Goal: Transaction & Acquisition: Purchase product/service

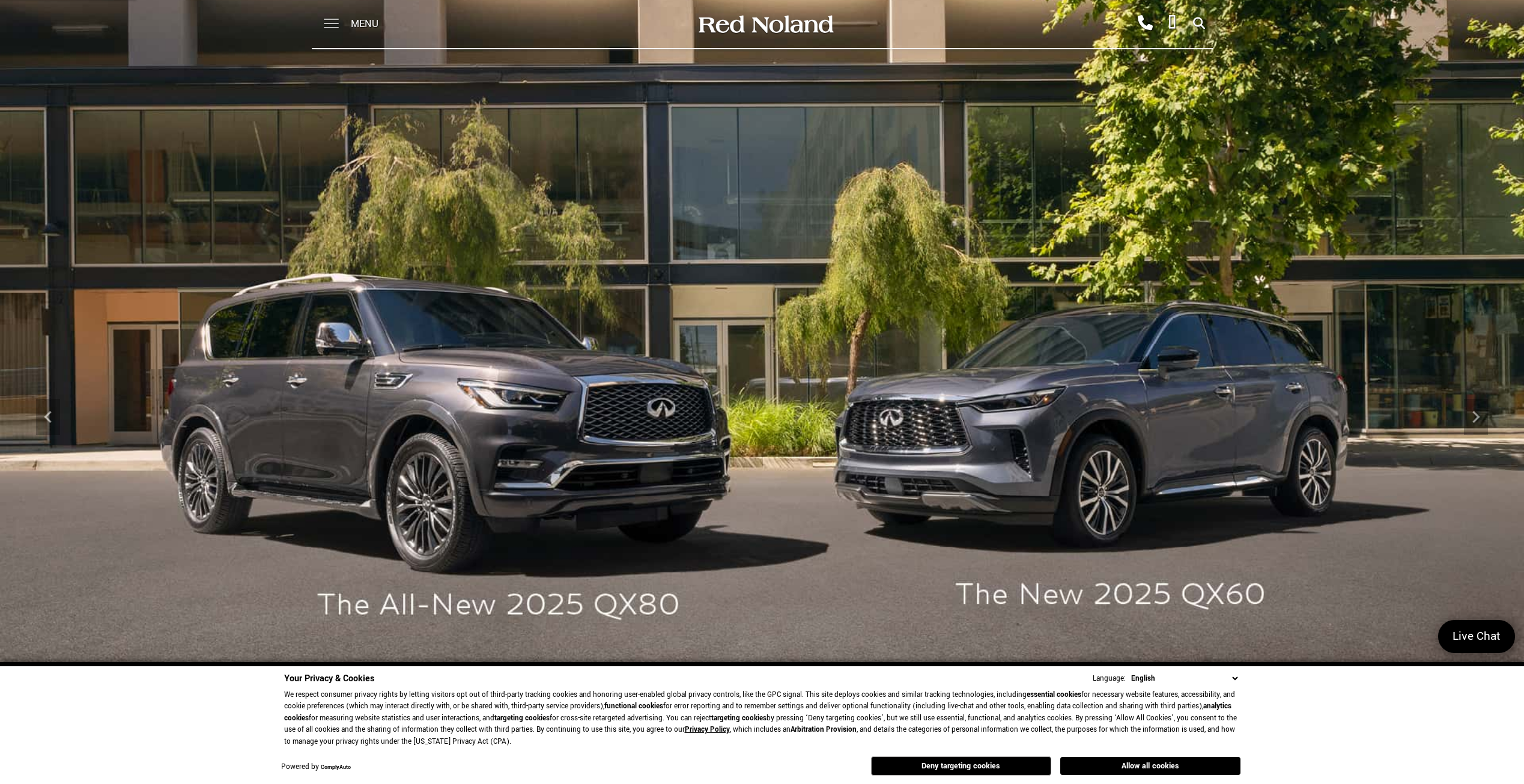
click at [335, 20] on span at bounding box center [331, 20] width 15 height 1
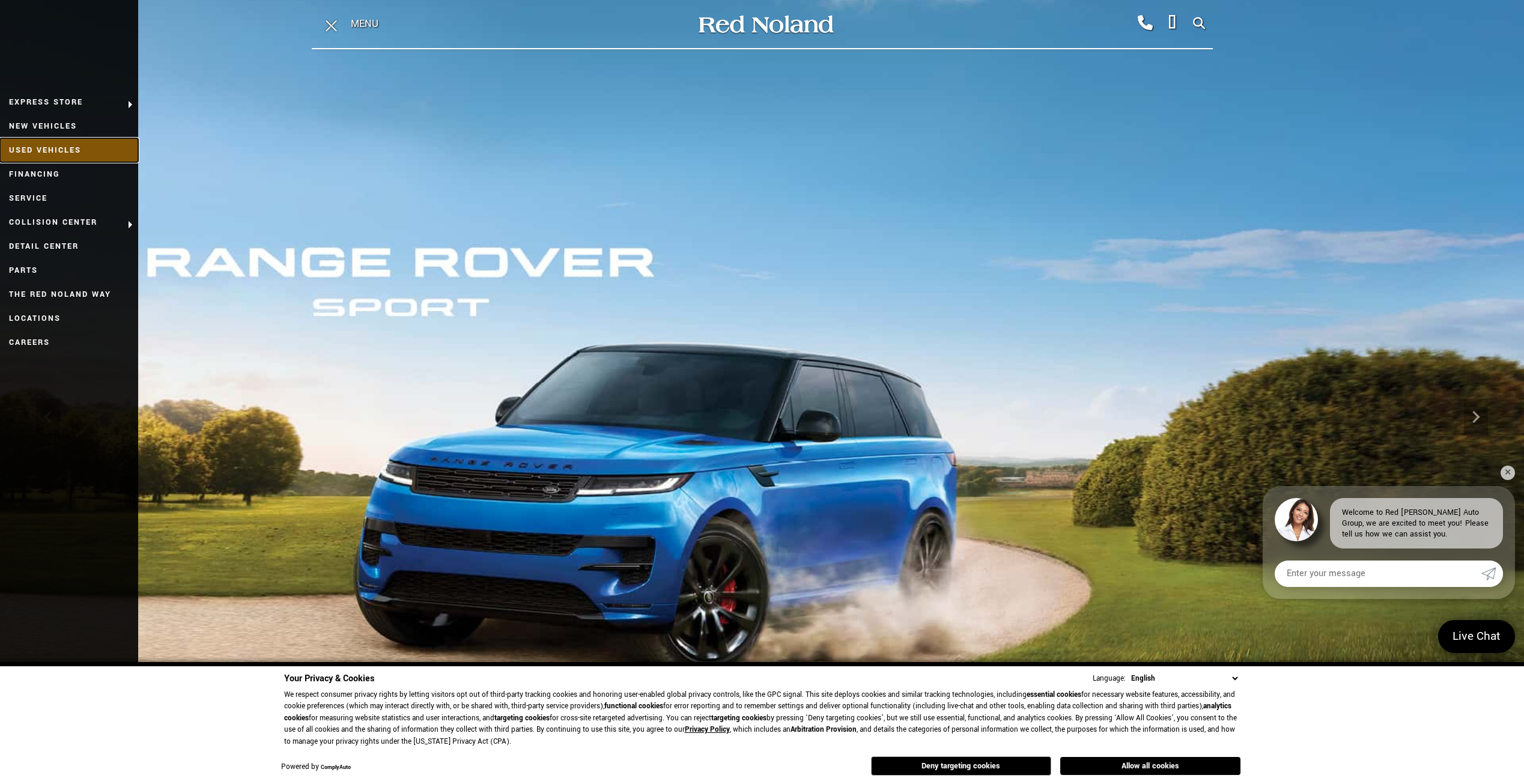
click at [41, 149] on link "Used Vehicles" at bounding box center [69, 150] width 138 height 24
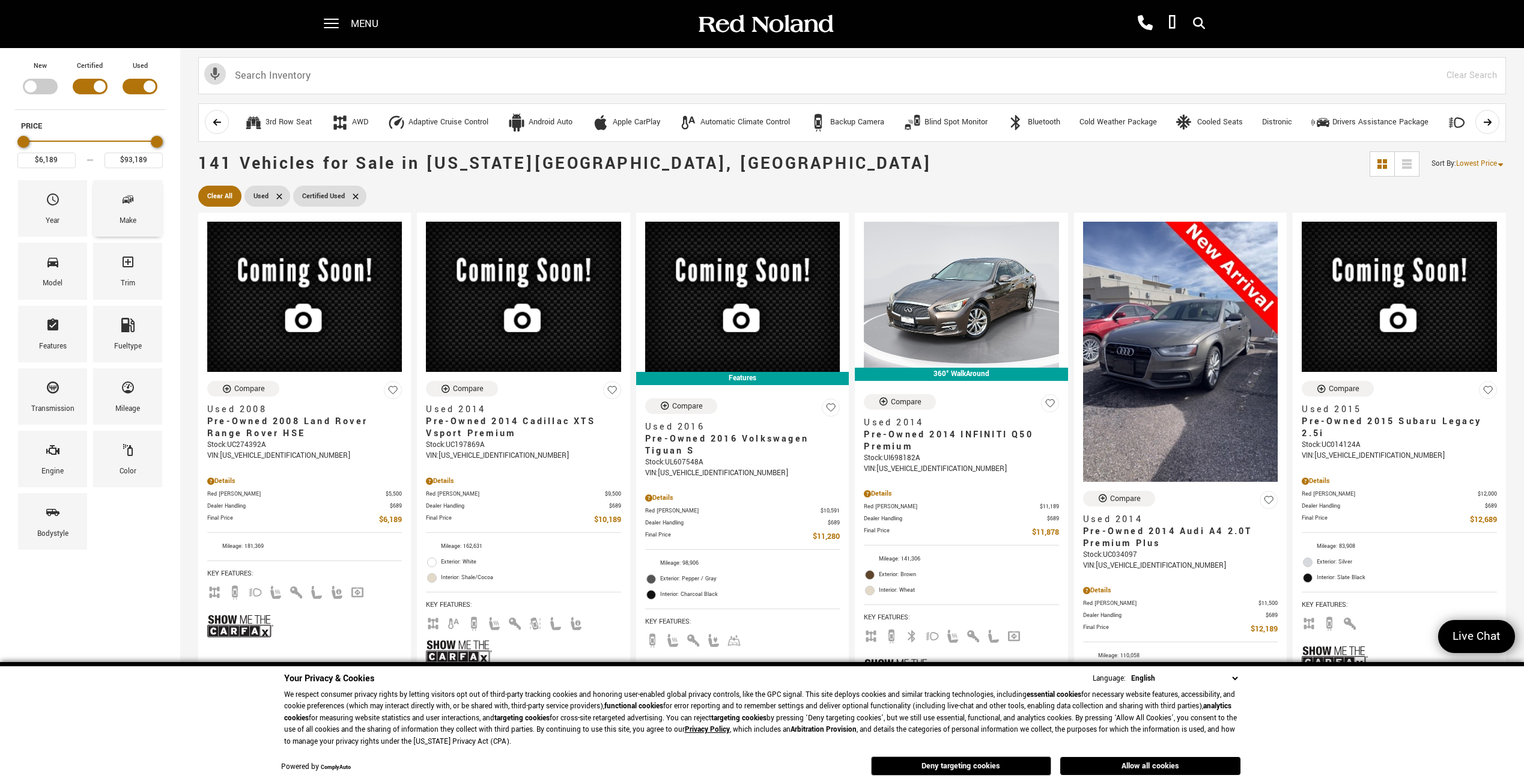
click at [134, 205] on icon "Make" at bounding box center [128, 200] width 14 height 14
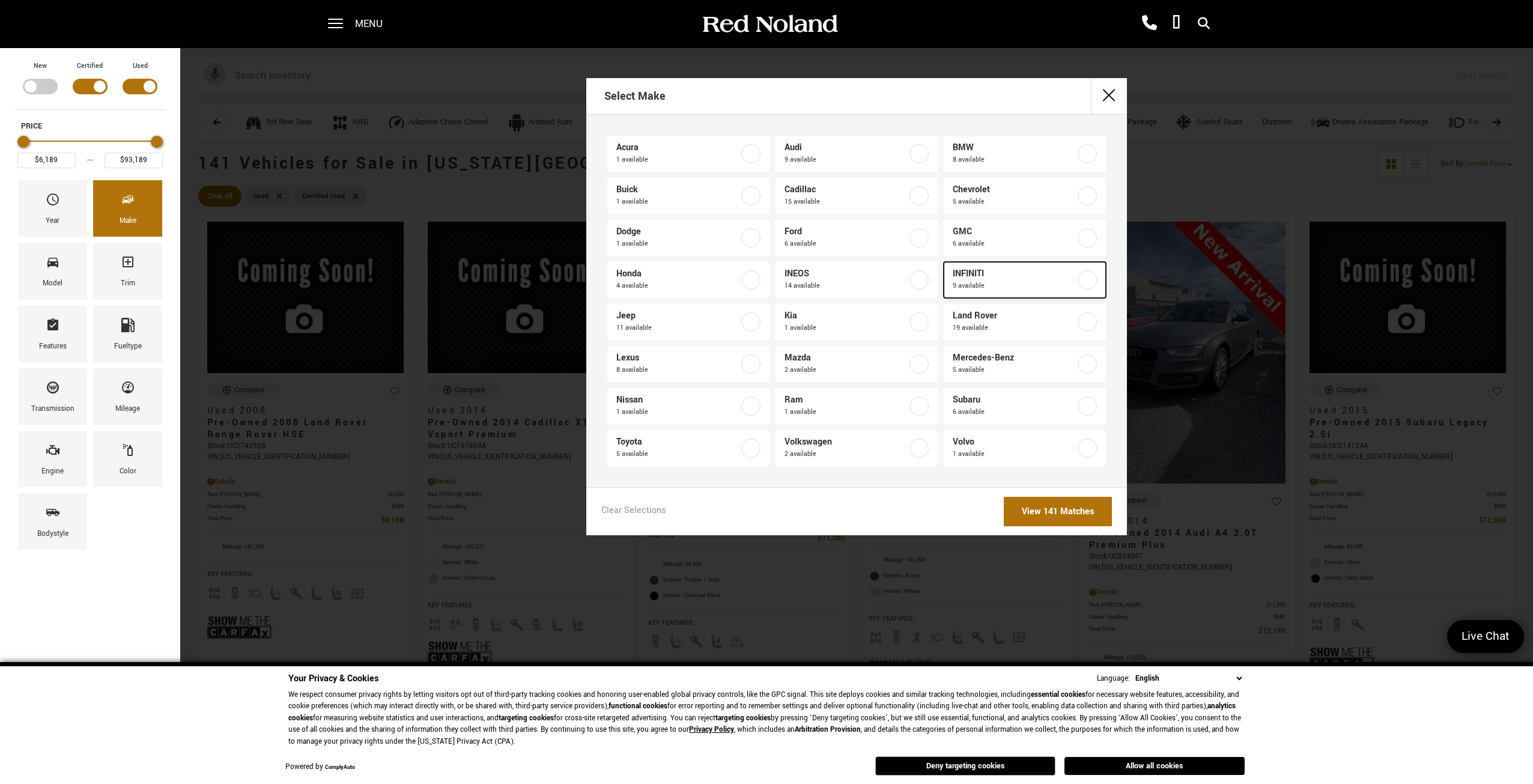
click at [970, 275] on span "INFINITI" at bounding box center [1014, 274] width 123 height 12
type input "$11,878"
type input "$47,678"
checkbox input "true"
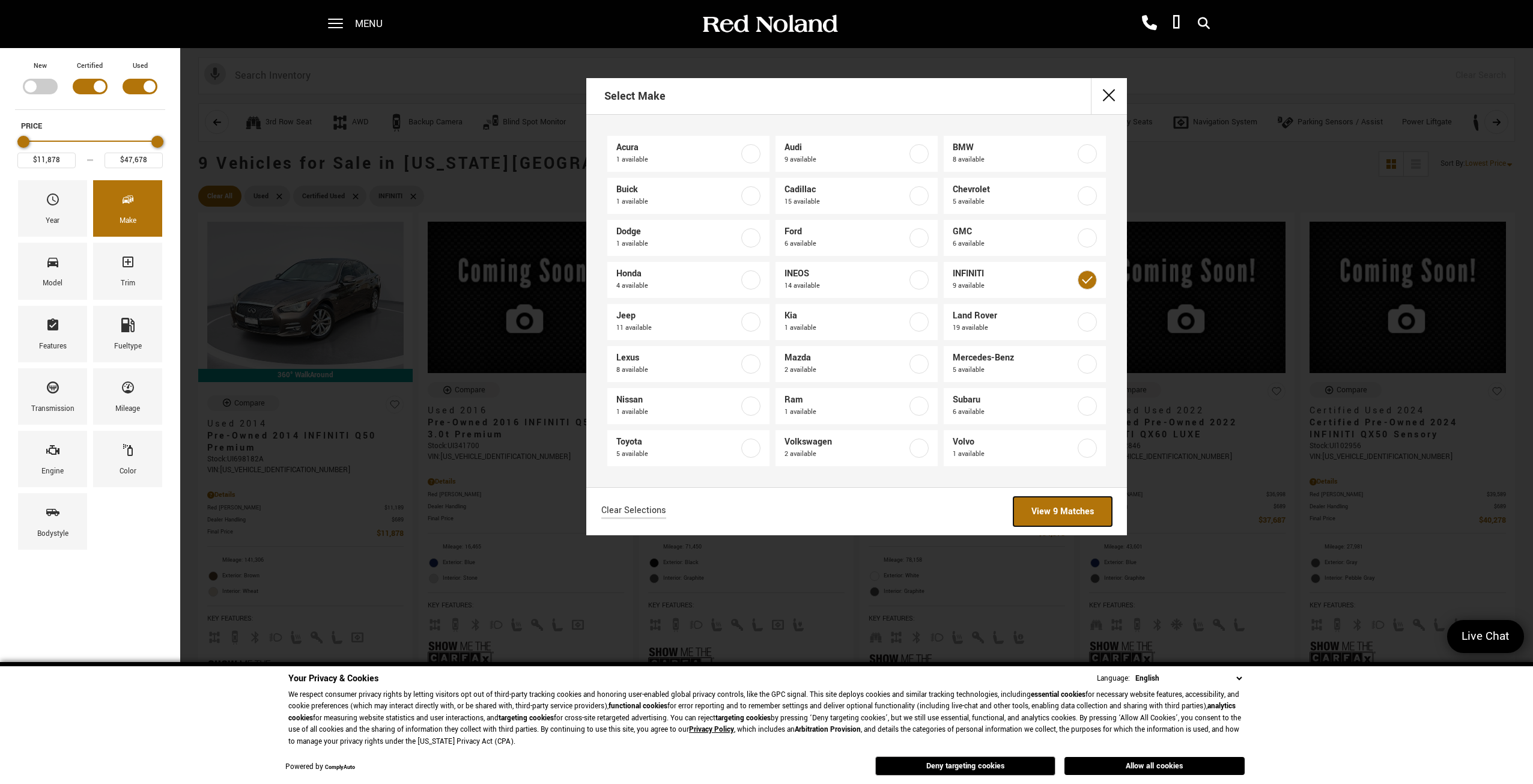
click at [1064, 514] on link "View 9 Matches" at bounding box center [1063, 511] width 99 height 29
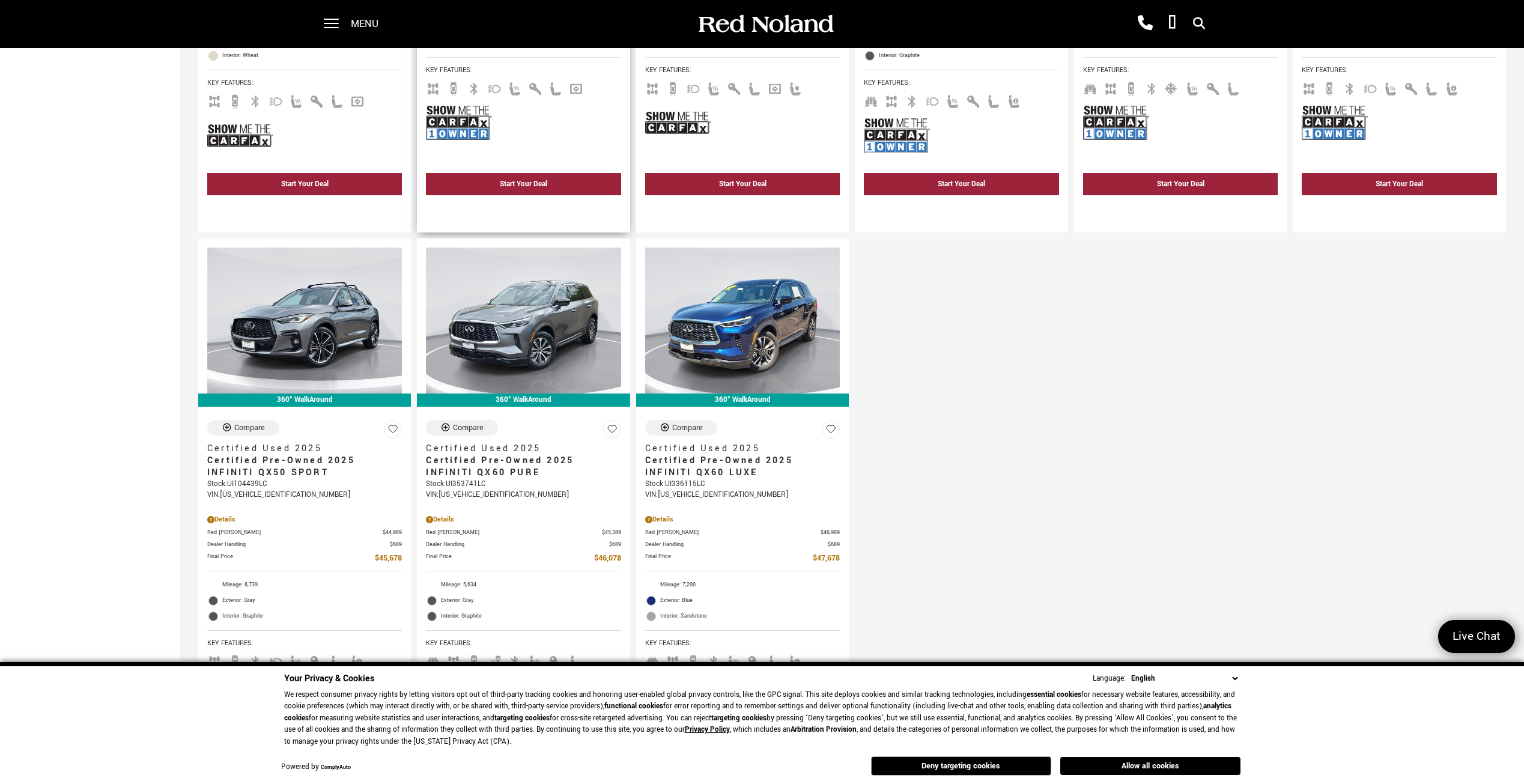
scroll to position [542, 0]
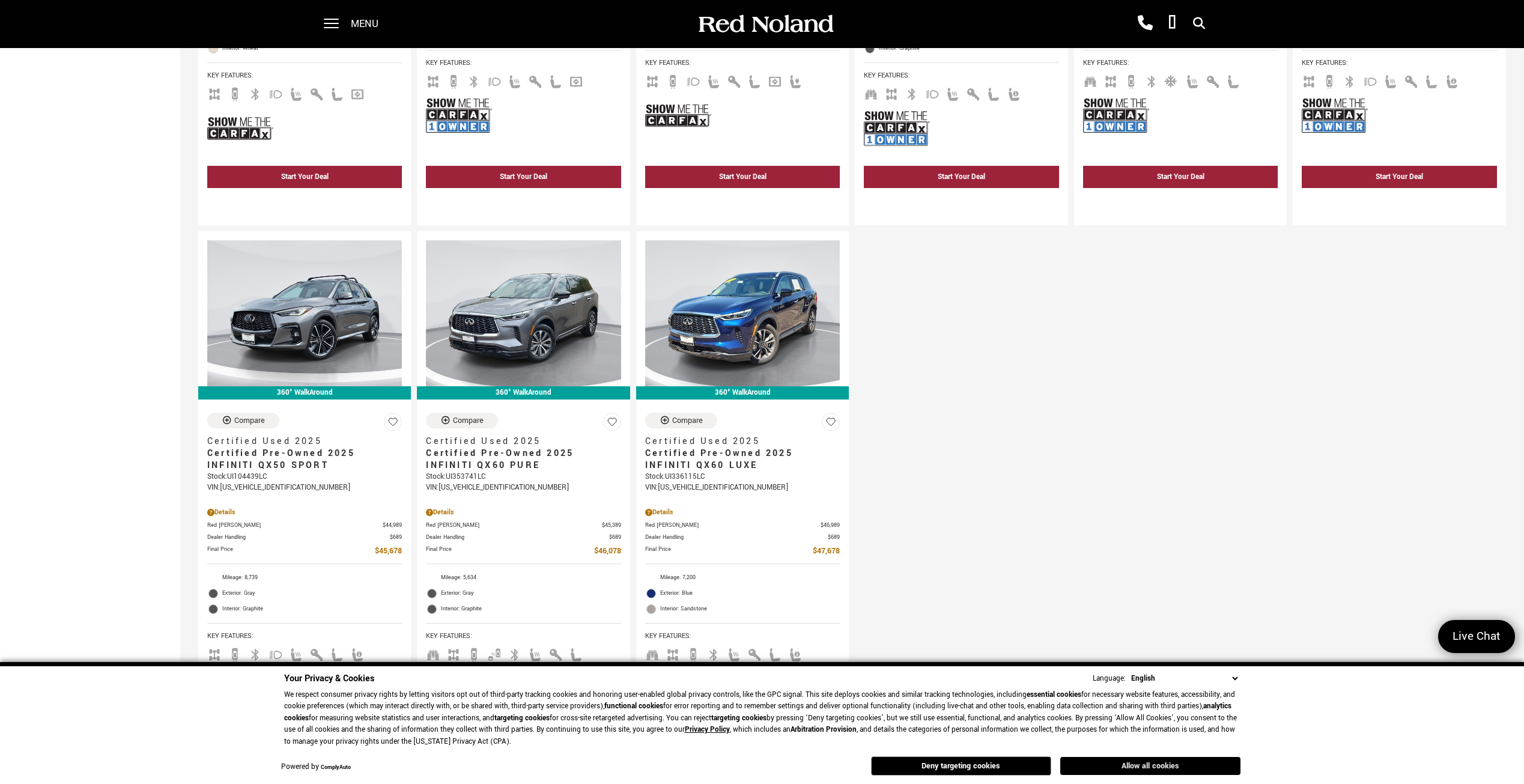
click at [1144, 763] on button "Allow all cookies" at bounding box center [1150, 766] width 180 height 18
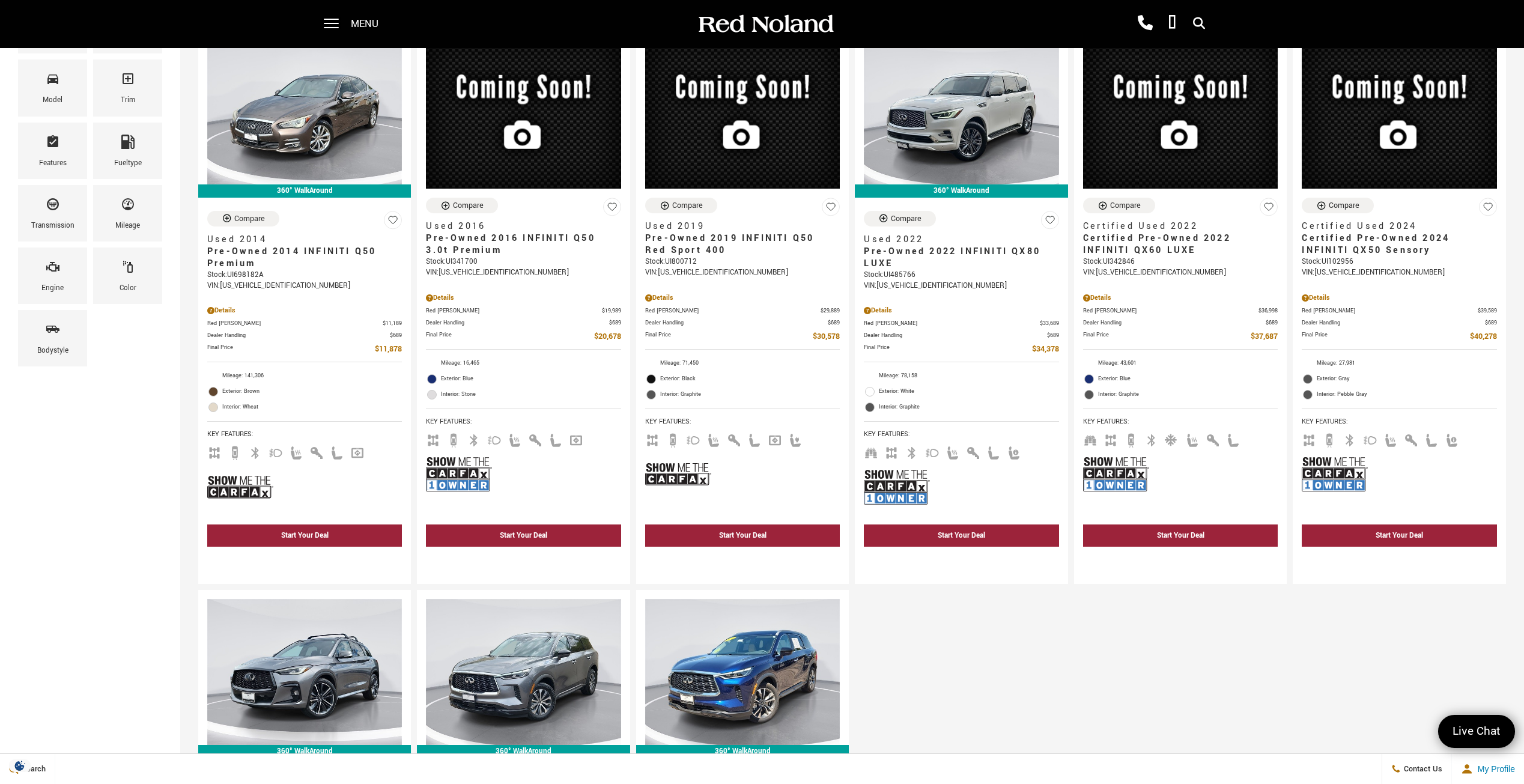
scroll to position [0, 0]
